Goal: Use online tool/utility: Utilize a website feature to perform a specific function

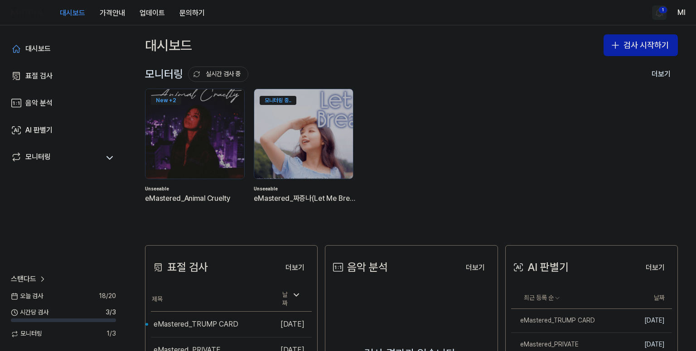
click at [657, 14] on html "대시보드 가격안내 업데이트 문의하기 1 Ml 대시보드 표절 검사 음악 분석 AI 판별기 모니터링 스탠다드 [DATE] 검사 18 / 20 시간…" at bounding box center [348, 175] width 696 height 351
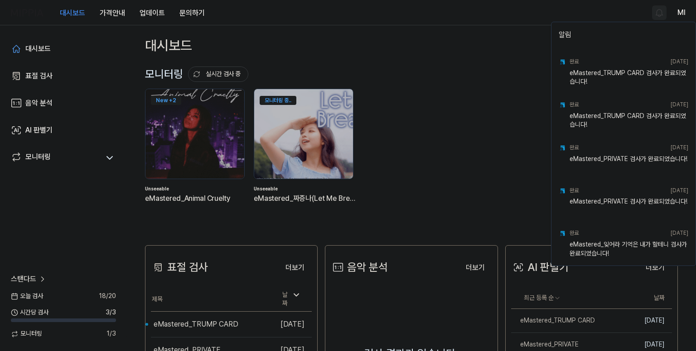
click at [513, 14] on html "대시보드 가격안내 업데이트 문의하기 Ml 대시보드 표절 검사 음악 분석 AI 판별기 모니터링 스탠다드 [DATE] 검사 18 / 20 시간당 …" at bounding box center [348, 175] width 696 height 351
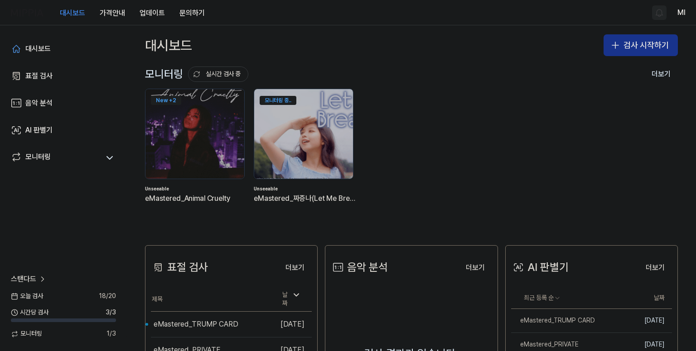
click at [630, 48] on button "검사 시작하기" at bounding box center [640, 45] width 74 height 22
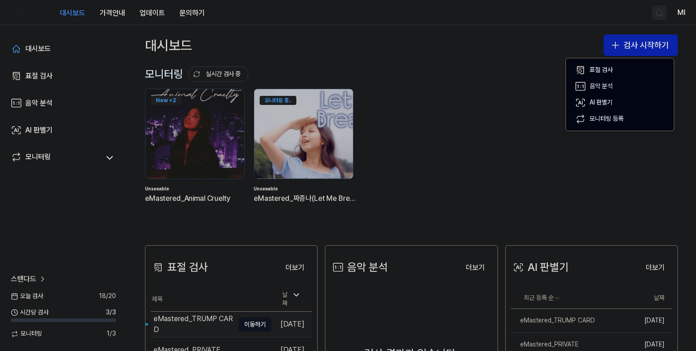
click at [194, 321] on div "eMastered_TRUMP CARD" at bounding box center [194, 325] width 81 height 22
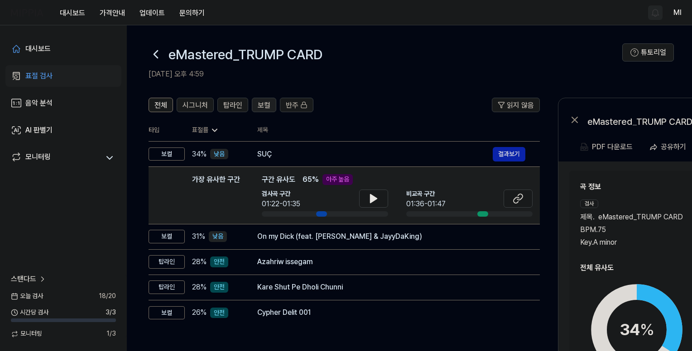
click at [261, 103] on span "보컬" at bounding box center [264, 105] width 13 height 11
click at [233, 107] on span "탑라인" at bounding box center [232, 105] width 19 height 11
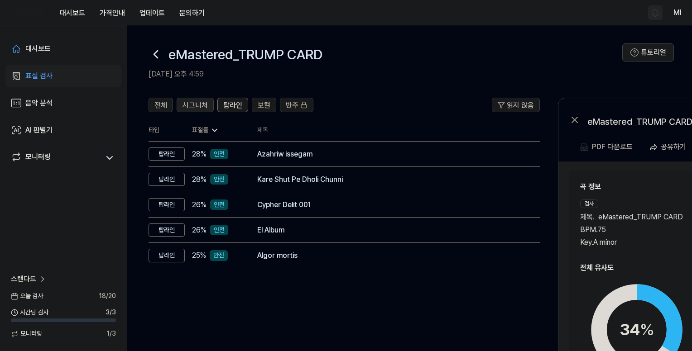
click at [190, 99] on div "시그니처" at bounding box center [195, 105] width 25 height 12
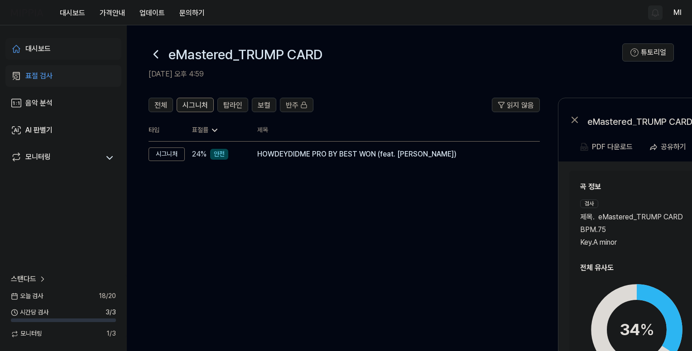
click at [53, 47] on link "대시보드" at bounding box center [63, 49] width 116 height 22
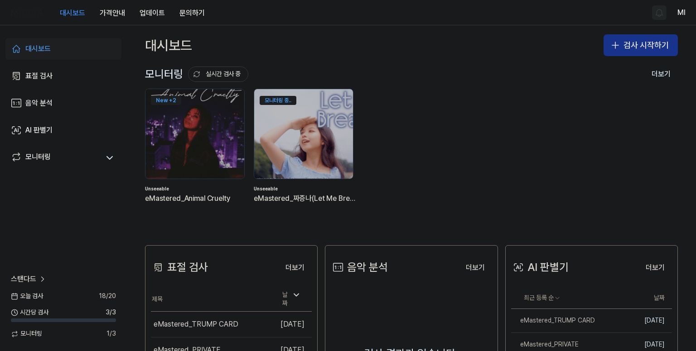
click at [626, 49] on button "검사 시작하기" at bounding box center [640, 45] width 74 height 22
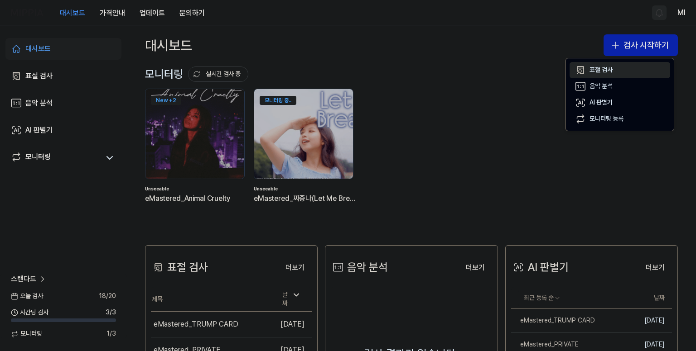
click at [603, 67] on div "표절 검사" at bounding box center [600, 70] width 23 height 9
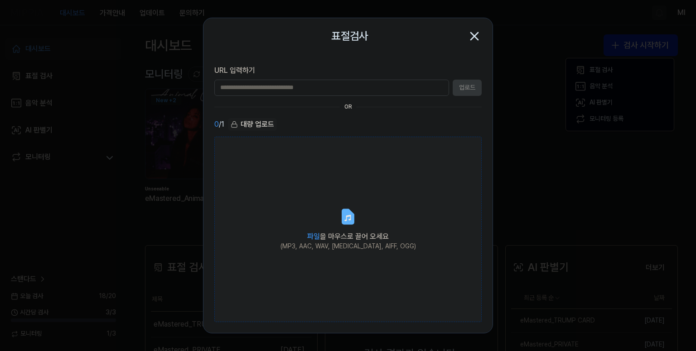
click at [337, 219] on label "파일 을 마우스로 끌어 오세요 (MP3, AAC, WAV, [MEDICAL_DATA], AIFF, OGG)" at bounding box center [347, 230] width 267 height 186
click at [0, 0] on input "파일 을 마우스로 끌어 오세요 (MP3, AAC, WAV, [MEDICAL_DATA], AIFF, OGG)" at bounding box center [0, 0] width 0 height 0
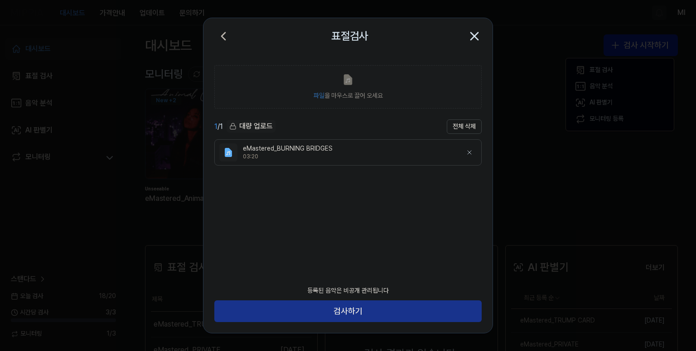
click at [380, 312] on button "검사하기" at bounding box center [347, 312] width 267 height 22
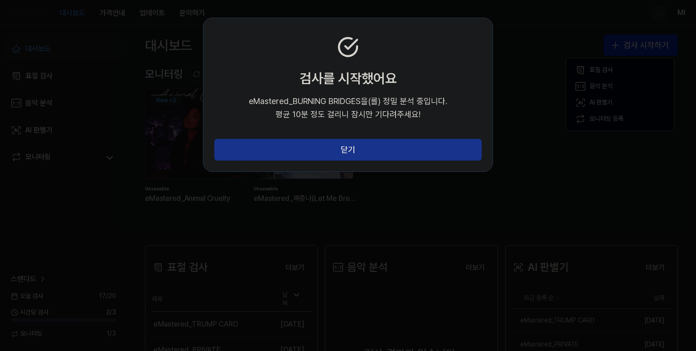
click at [342, 148] on button "닫기" at bounding box center [347, 150] width 267 height 22
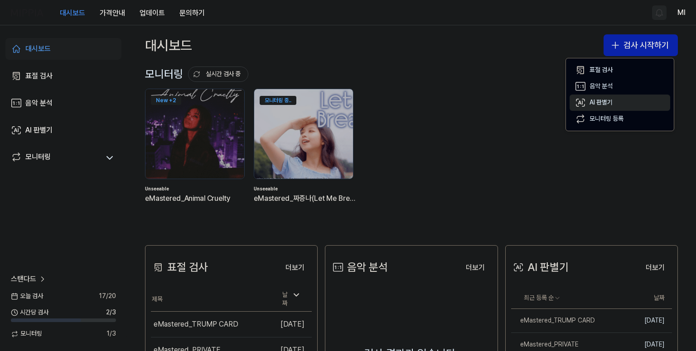
click at [602, 103] on div "AI 판별기" at bounding box center [600, 102] width 23 height 9
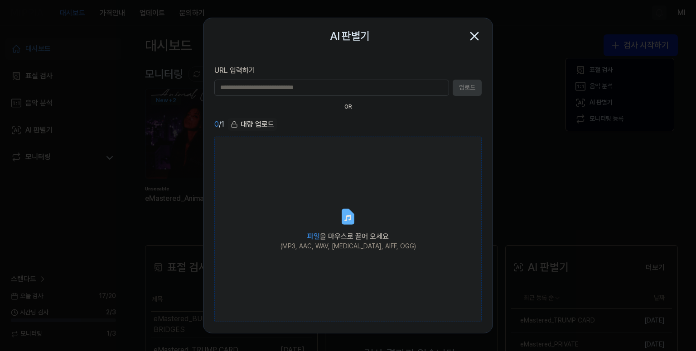
click at [352, 220] on icon at bounding box center [347, 217] width 11 height 14
click at [0, 0] on input "파일 을 마우스로 끌어 오세요 (MP3, AAC, WAV, [MEDICAL_DATA], AIFF, OGG)" at bounding box center [0, 0] width 0 height 0
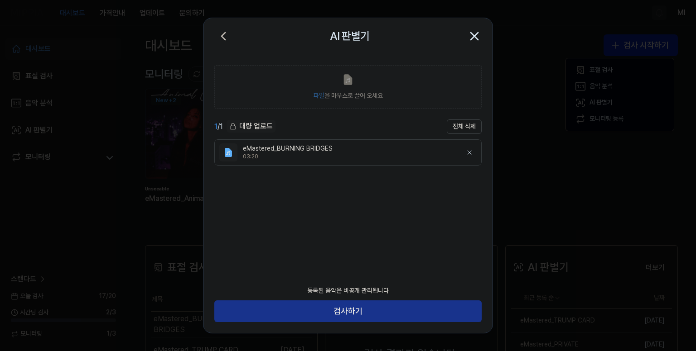
click at [362, 317] on button "검사하기" at bounding box center [347, 312] width 267 height 22
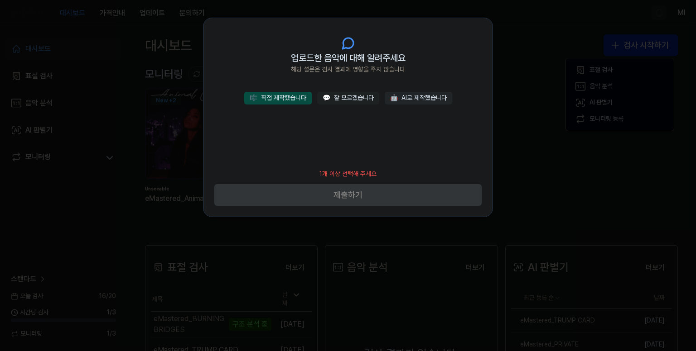
drag, startPoint x: 278, startPoint y: 94, endPoint x: 298, endPoint y: 96, distance: 20.1
click at [279, 94] on button "🎼 직접 제작했습니다" at bounding box center [277, 98] width 67 height 13
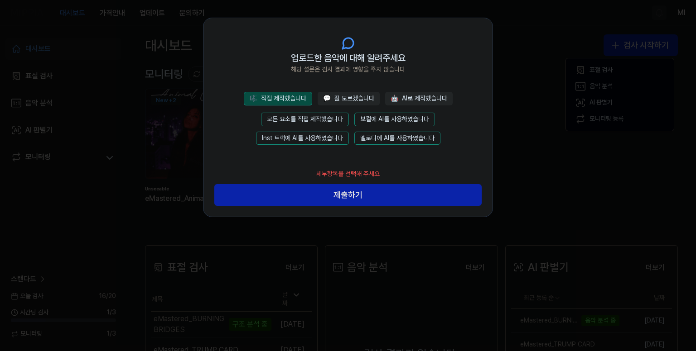
click at [312, 115] on button "모든 요소를 직접 제작했습니다" at bounding box center [305, 120] width 88 height 14
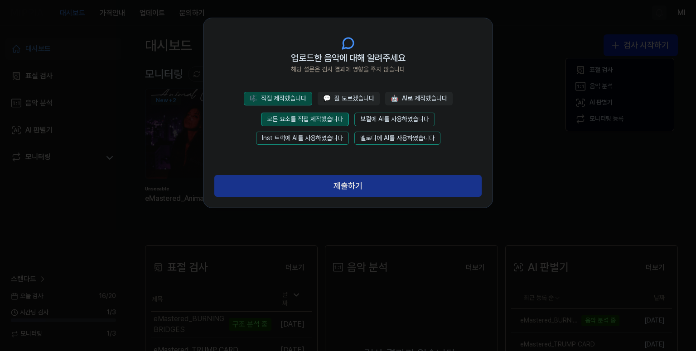
click at [339, 186] on button "제출하기" at bounding box center [347, 186] width 267 height 22
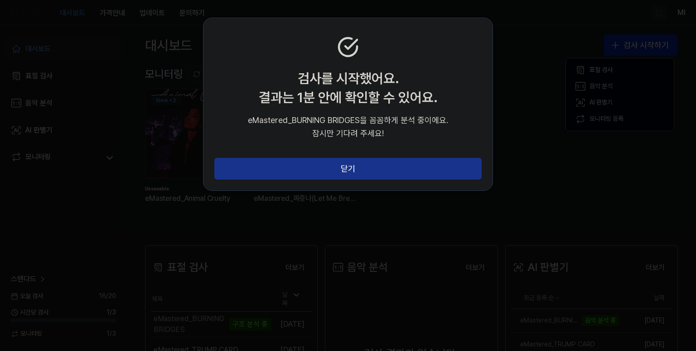
click at [351, 170] on button "닫기" at bounding box center [347, 169] width 267 height 22
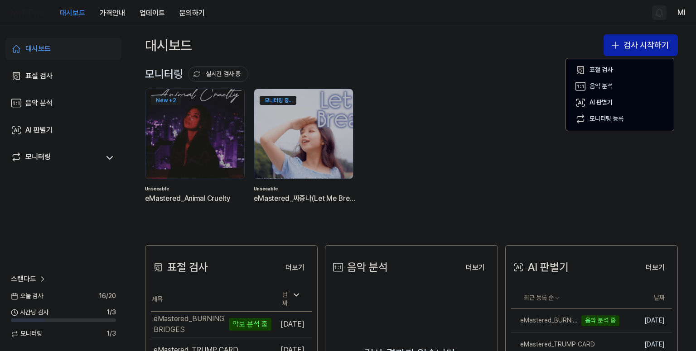
click at [473, 13] on div "대시보드 가격안내 업데이트 문의하기 Ml" at bounding box center [348, 12] width 674 height 25
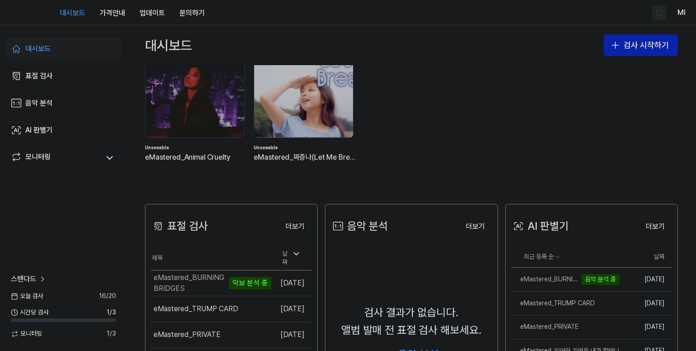
scroll to position [91, 0]
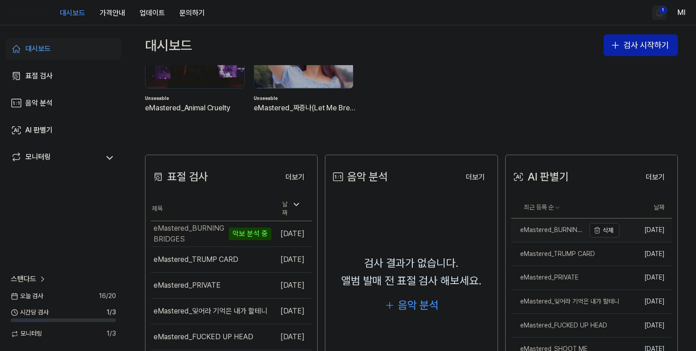
click at [538, 232] on div "eMastered_BURNING BRIDGES" at bounding box center [548, 230] width 74 height 9
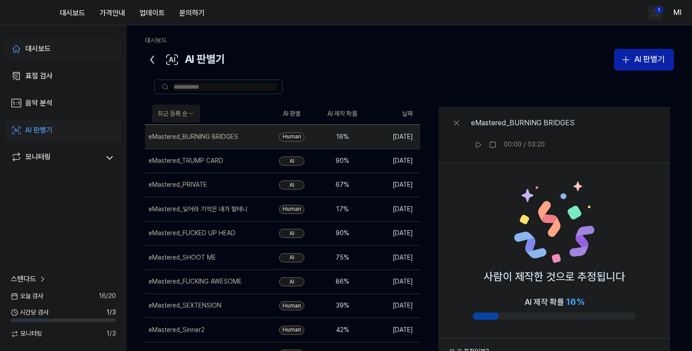
click at [41, 48] on div "대시보드" at bounding box center [37, 48] width 25 height 11
